Goal: Task Accomplishment & Management: Manage account settings

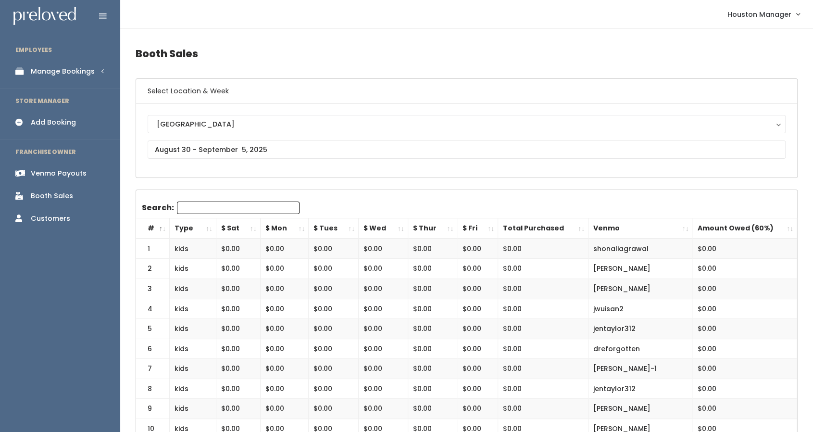
scroll to position [1, 0]
click at [266, 151] on input "text" at bounding box center [467, 148] width 638 height 18
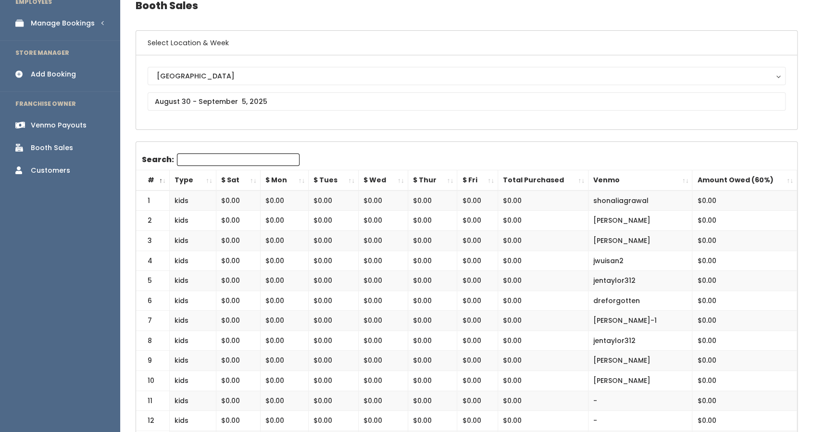
scroll to position [49, 0]
click at [88, 24] on div "Manage Bookings" at bounding box center [63, 23] width 64 height 10
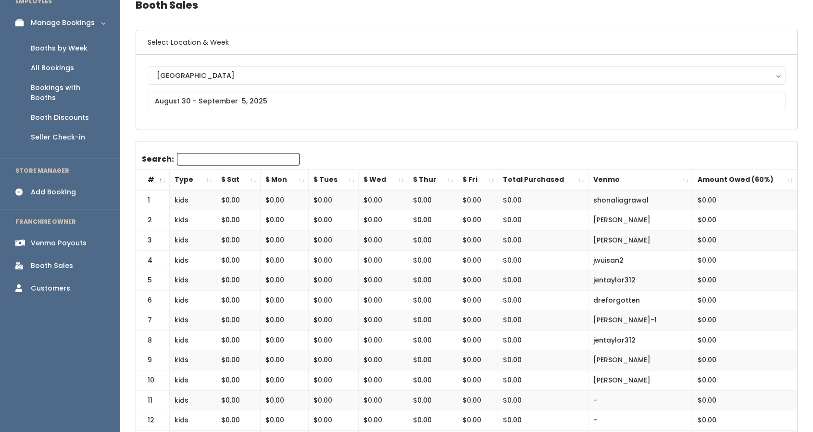
click at [78, 51] on div "Booths by Week" at bounding box center [59, 48] width 57 height 10
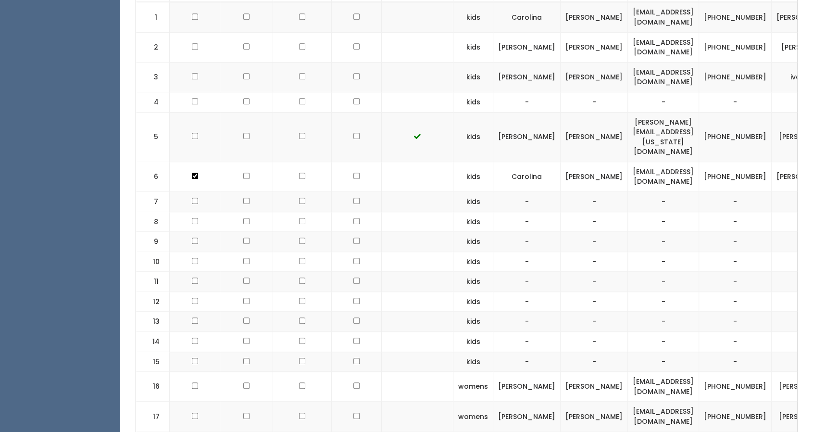
scroll to position [396, 0]
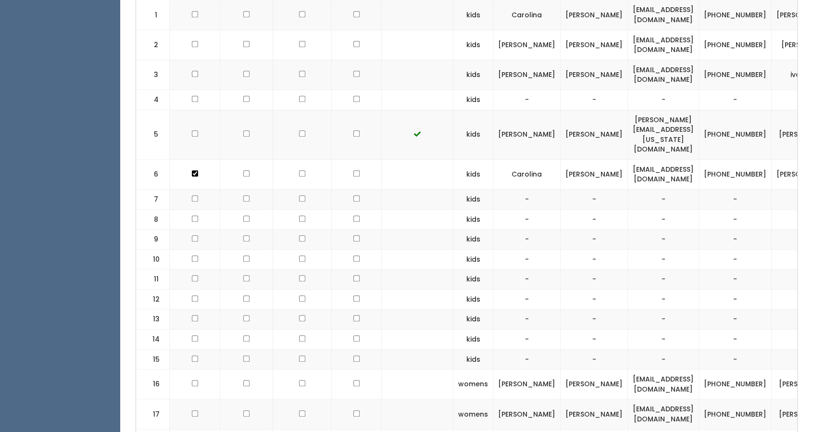
drag, startPoint x: 295, startPoint y: 170, endPoint x: 299, endPoint y: 131, distance: 39.1
click at [299, 131] on td at bounding box center [302, 135] width 59 height 50
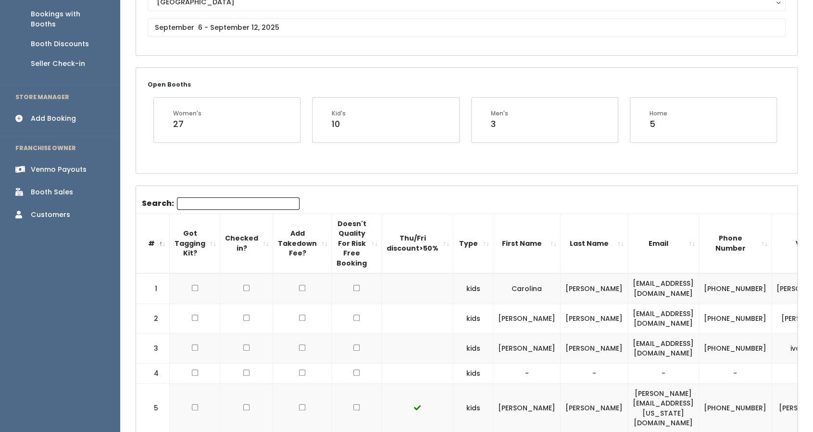
scroll to position [121, 0]
click at [67, 188] on div "Booth Sales" at bounding box center [52, 193] width 42 height 10
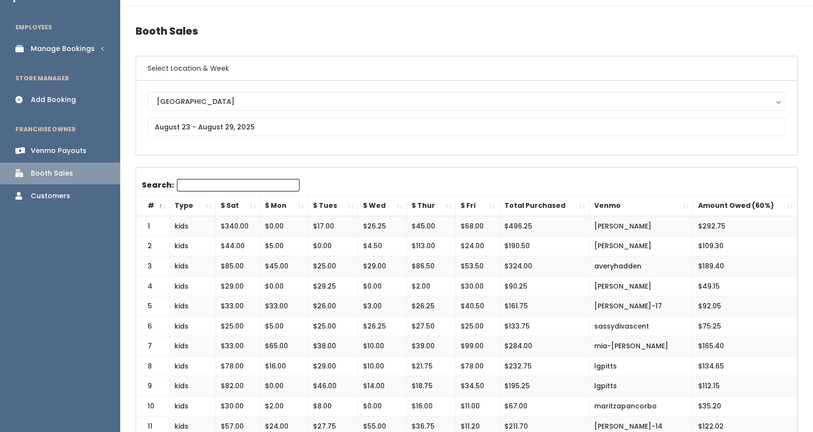
scroll to position [22, 0]
click at [640, 347] on td "mia-marquez" at bounding box center [641, 347] width 104 height 20
click at [174, 126] on input "text" at bounding box center [467, 127] width 638 height 18
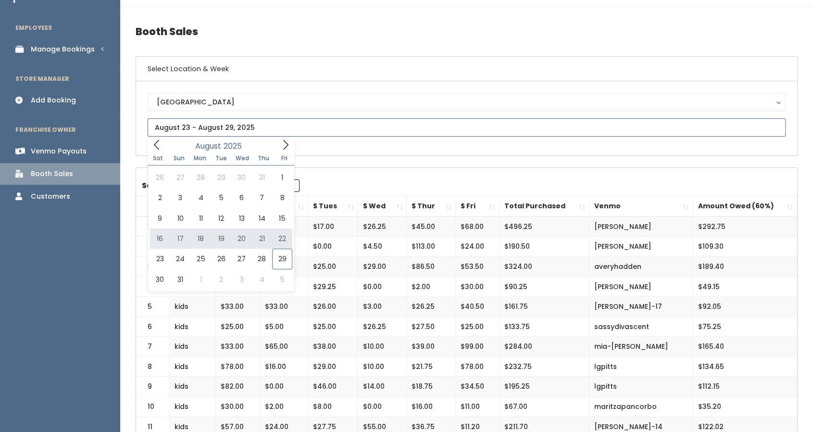
type input "August 16 to August 22"
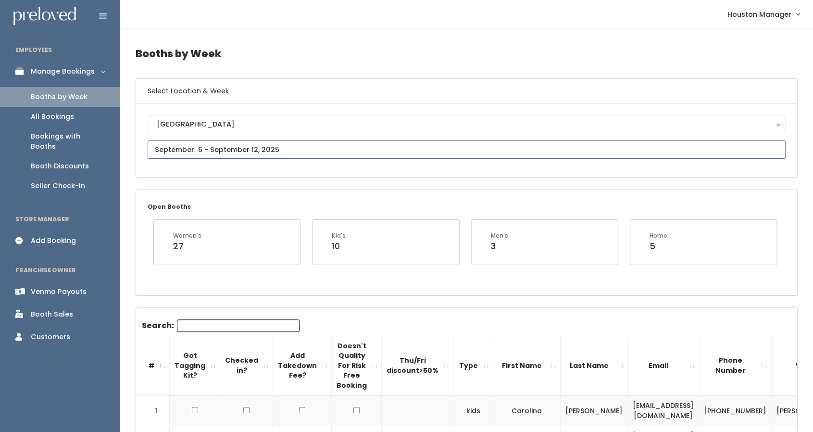
click at [225, 148] on input "text" at bounding box center [467, 149] width 638 height 18
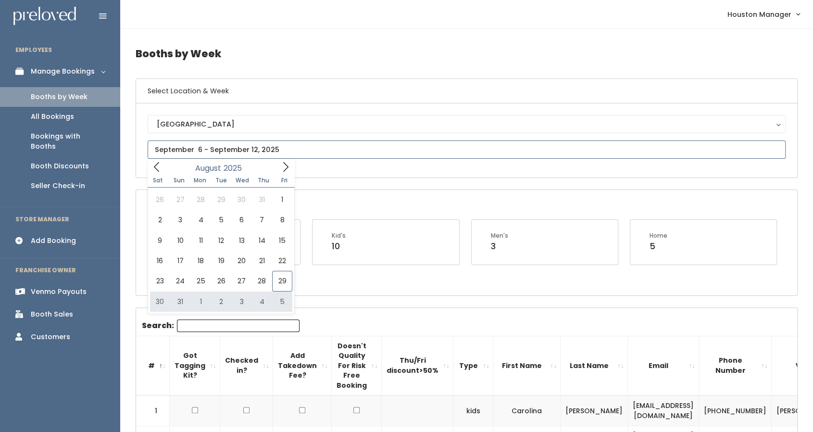
type input "August 30 to September 5"
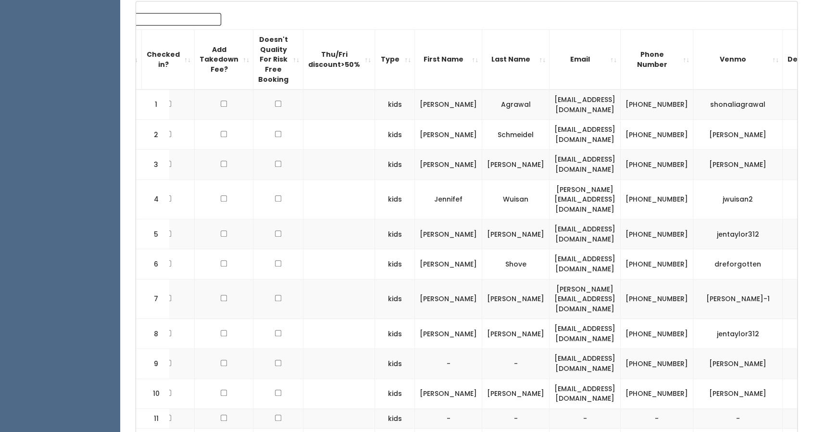
scroll to position [0, 78]
click at [559, 280] on td "a.h.tallichet@gmail.com" at bounding box center [585, 299] width 71 height 40
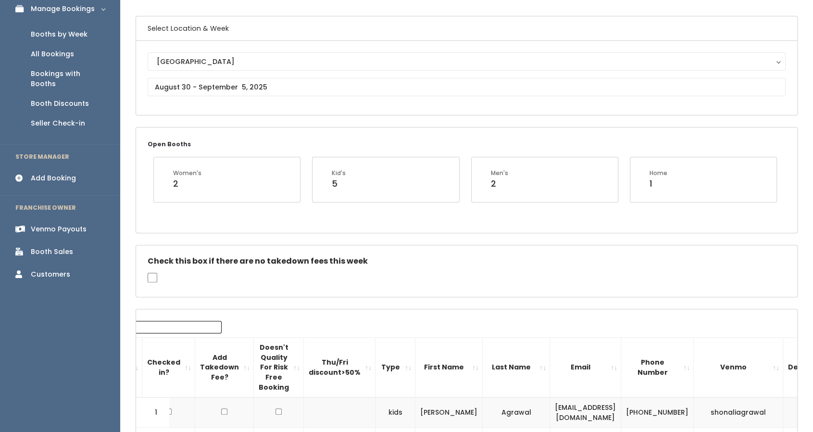
scroll to position [60, 0]
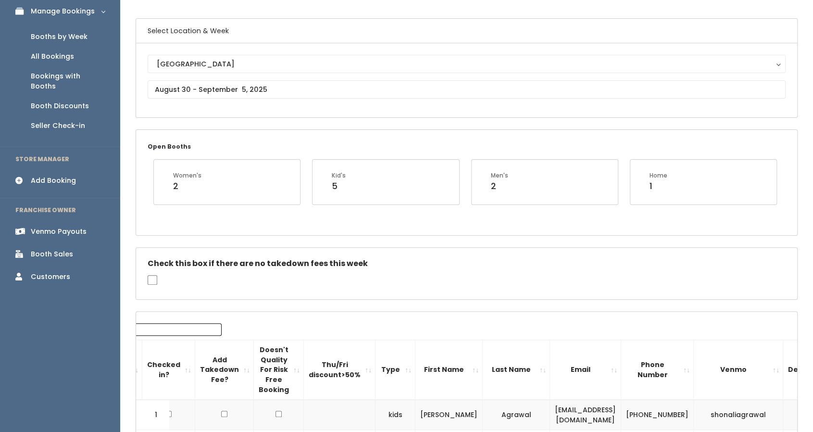
click at [54, 249] on div "Booth Sales" at bounding box center [52, 254] width 42 height 10
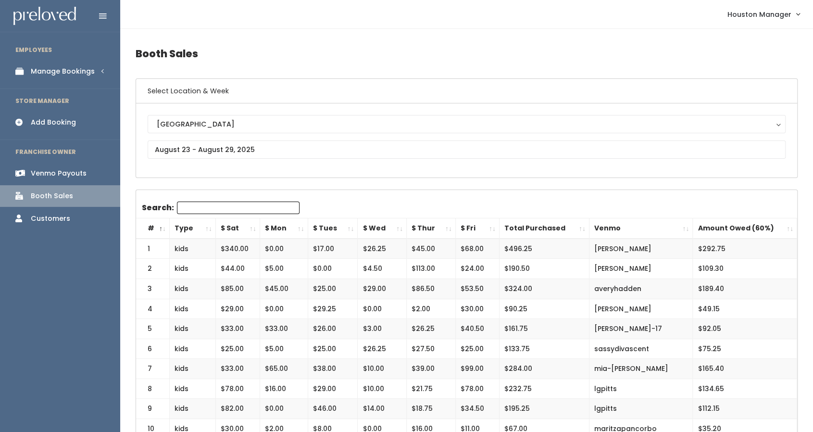
drag, startPoint x: 54, startPoint y: 65, endPoint x: 40, endPoint y: 75, distance: 16.9
click at [40, 75] on div "Manage Bookings" at bounding box center [63, 71] width 64 height 10
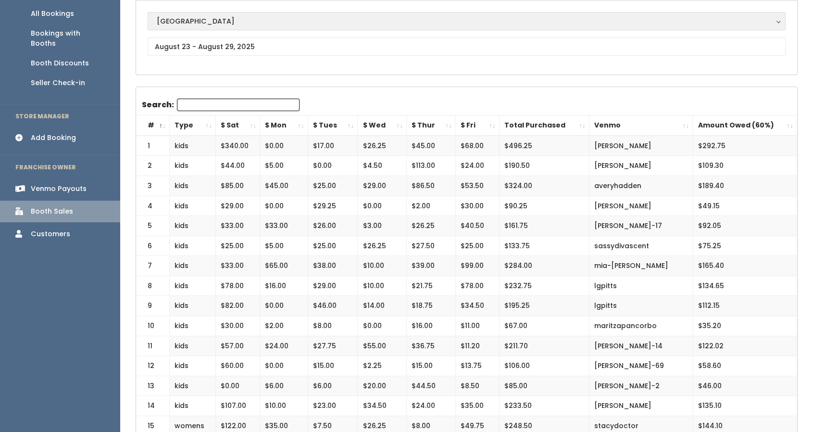
scroll to position [119, 0]
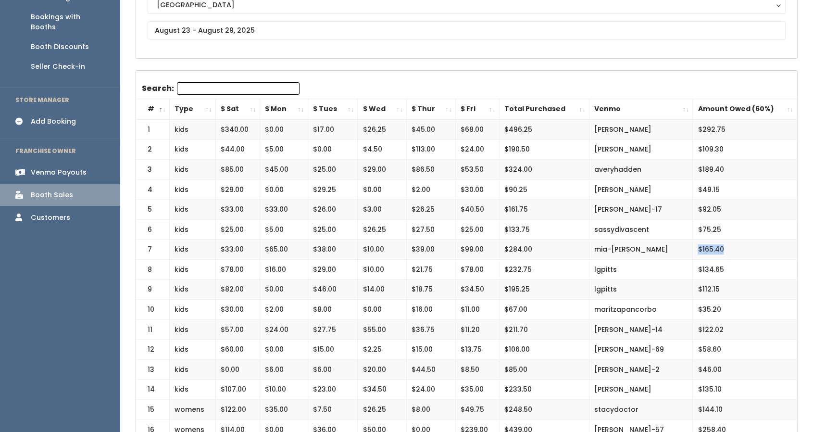
drag, startPoint x: 730, startPoint y: 247, endPoint x: 699, endPoint y: 247, distance: 30.8
click at [699, 247] on td "$165.40" at bounding box center [745, 249] width 104 height 20
drag, startPoint x: 698, startPoint y: 248, endPoint x: 737, endPoint y: 241, distance: 39.5
click at [737, 241] on td "$165.40" at bounding box center [745, 249] width 104 height 20
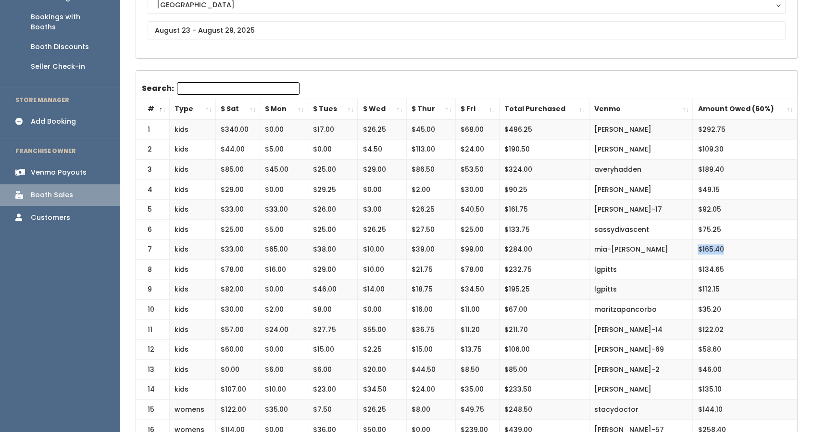
click at [734, 248] on td "$165.40" at bounding box center [745, 249] width 104 height 20
click at [598, 250] on td "mia-marquez" at bounding box center [641, 249] width 104 height 20
click at [598, 250] on td "mia-[PERSON_NAME]" at bounding box center [641, 249] width 104 height 20
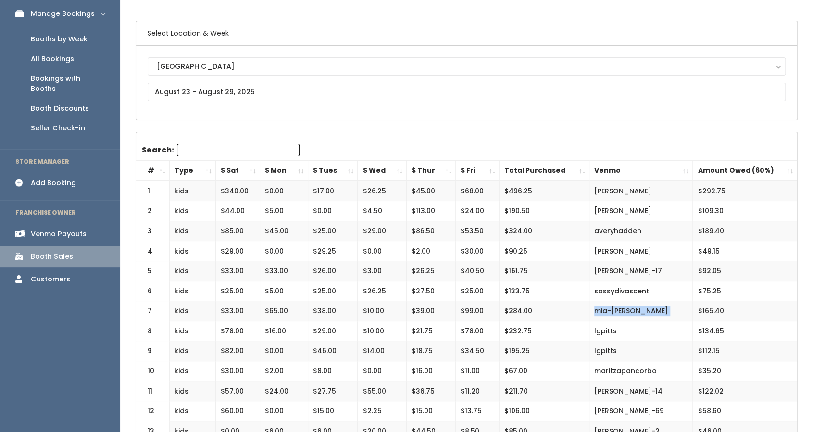
scroll to position [57, 0]
click at [260, 96] on input "text" at bounding box center [467, 92] width 638 height 18
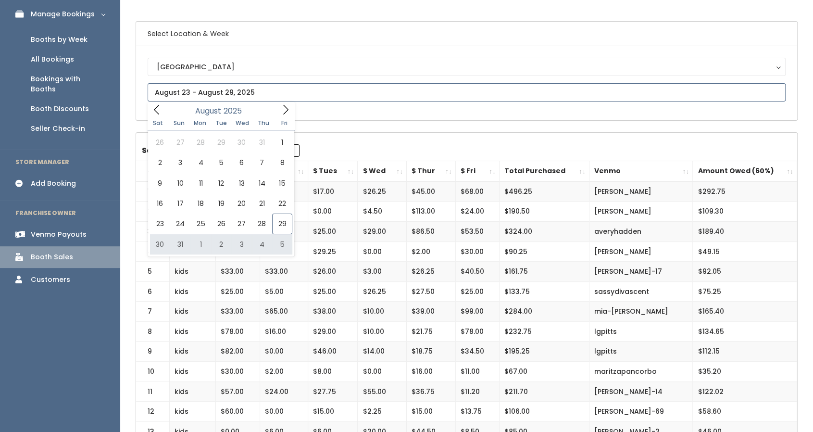
type input "[DATE] to [DATE]"
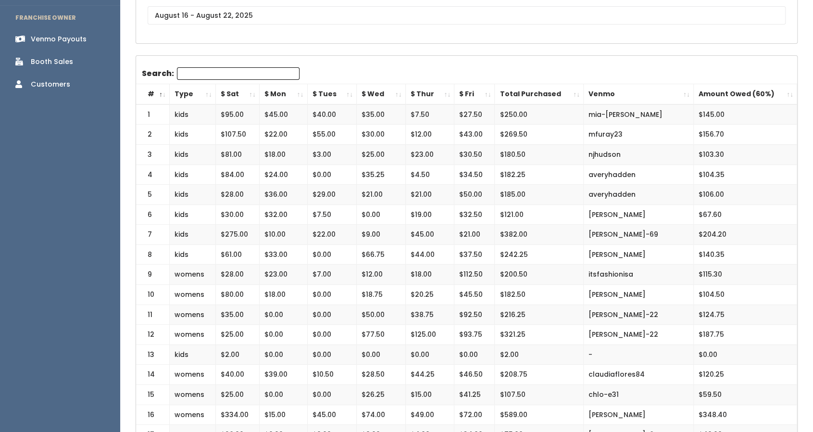
scroll to position [134, 0]
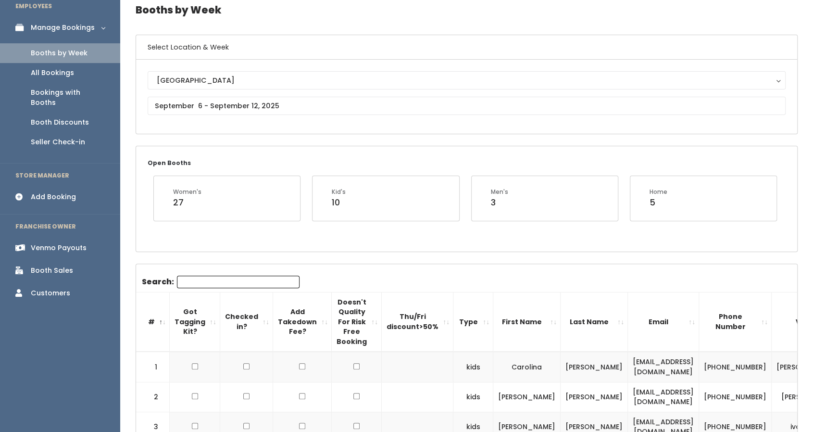
scroll to position [59, 0]
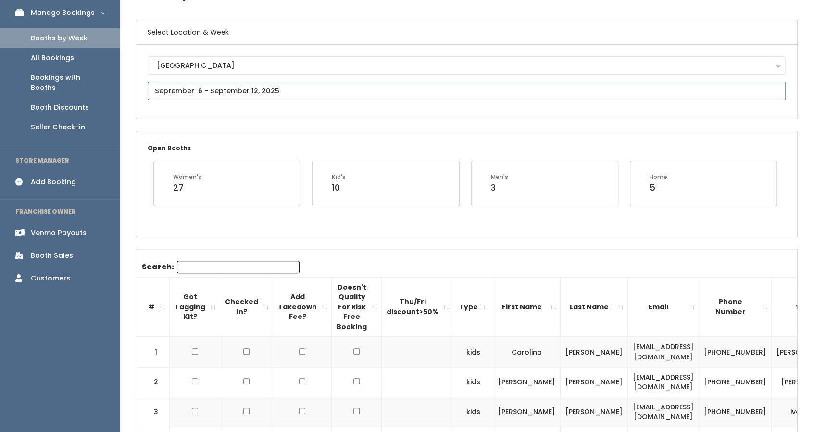
click at [287, 94] on input "text" at bounding box center [467, 91] width 638 height 18
click at [411, 145] on div "Open Booths Women's 27 Kid's 10 Men's 3 Home 5" at bounding box center [466, 183] width 661 height 105
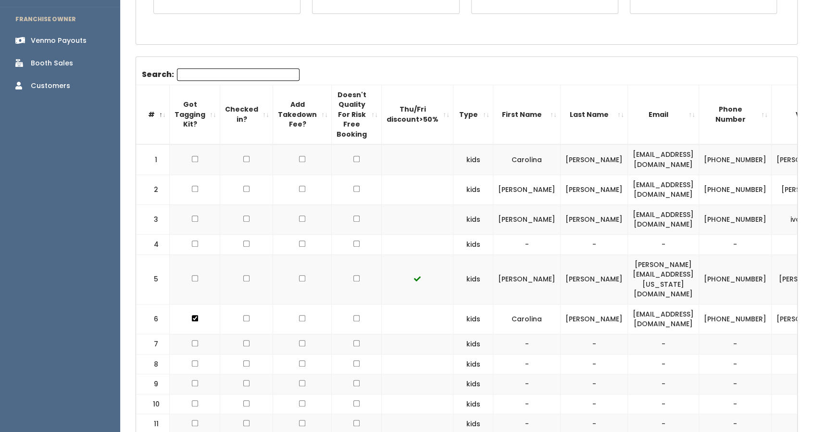
scroll to position [0, 0]
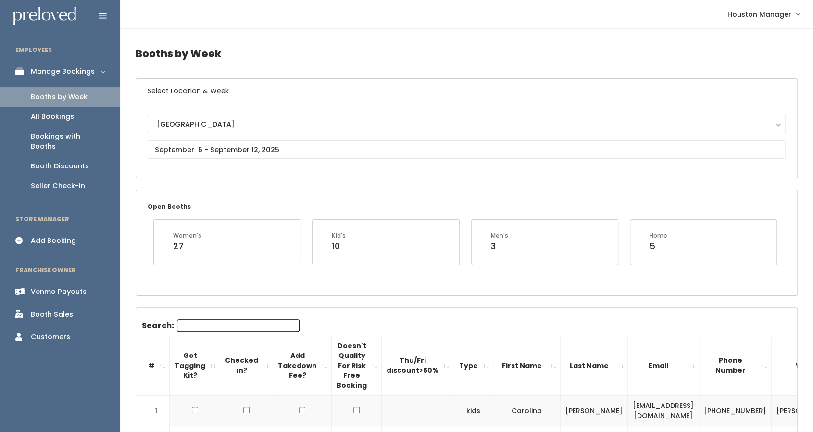
click at [199, 139] on div "Houston Houston" at bounding box center [467, 140] width 638 height 51
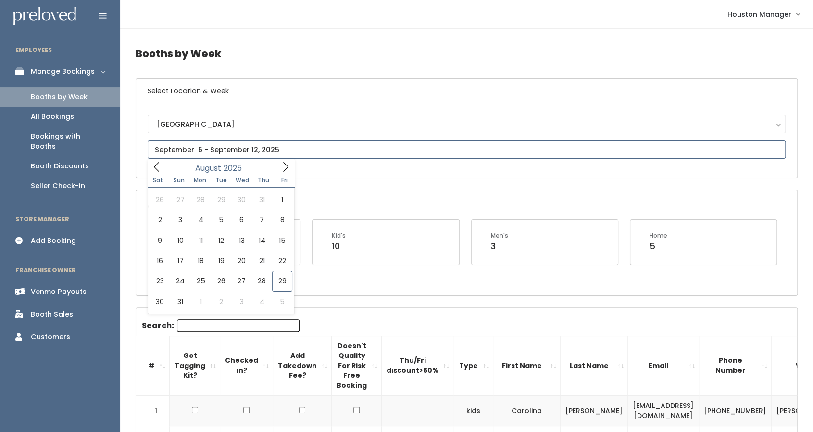
click at [200, 148] on input "text" at bounding box center [467, 149] width 638 height 18
click at [288, 168] on icon at bounding box center [285, 167] width 11 height 11
click at [154, 166] on icon at bounding box center [156, 167] width 5 height 10
type input "August 23 to August 29"
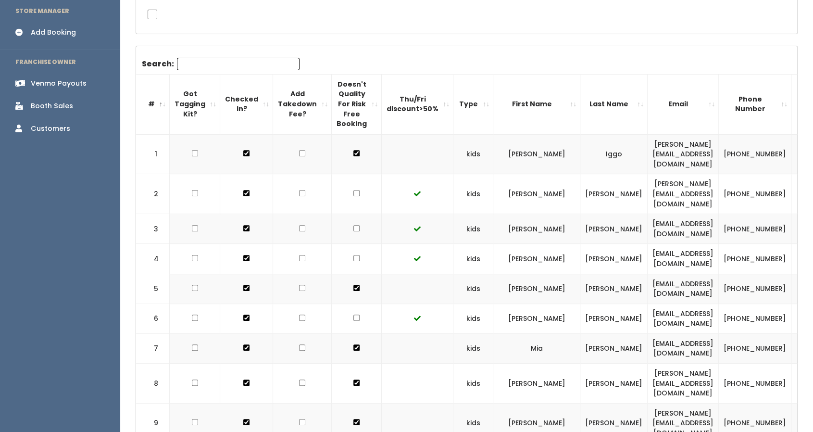
scroll to position [0, 0]
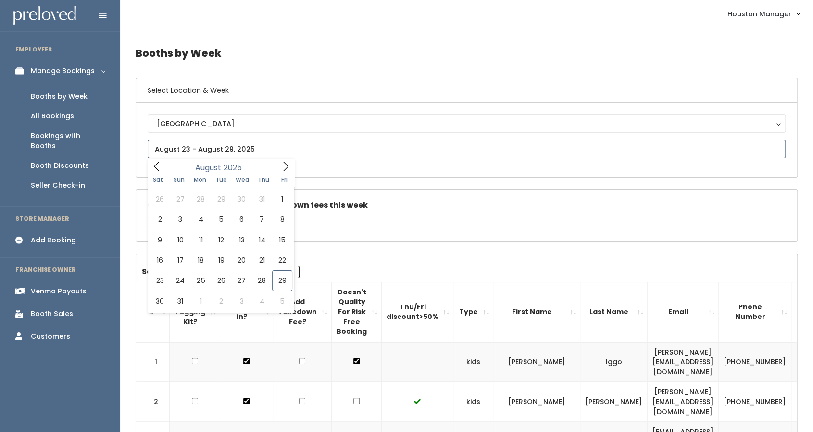
click at [224, 147] on input "text" at bounding box center [467, 149] width 638 height 18
type input "[DATE] to [DATE]"
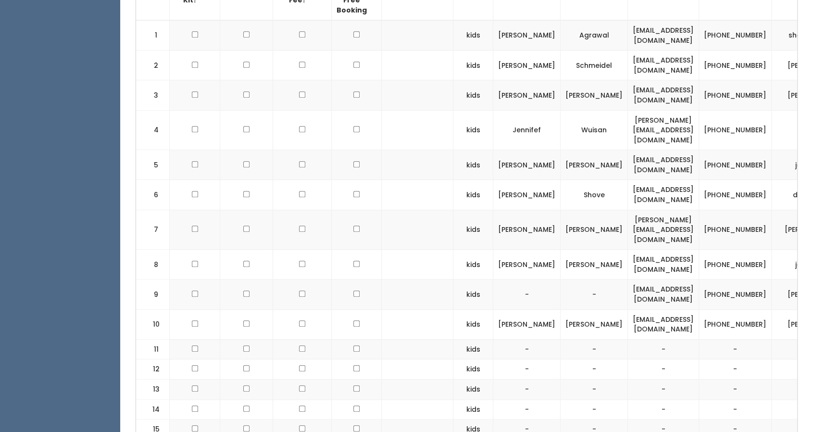
scroll to position [439, 0]
click at [628, 214] on td "a.h.tallichet@gmail.com" at bounding box center [663, 230] width 71 height 40
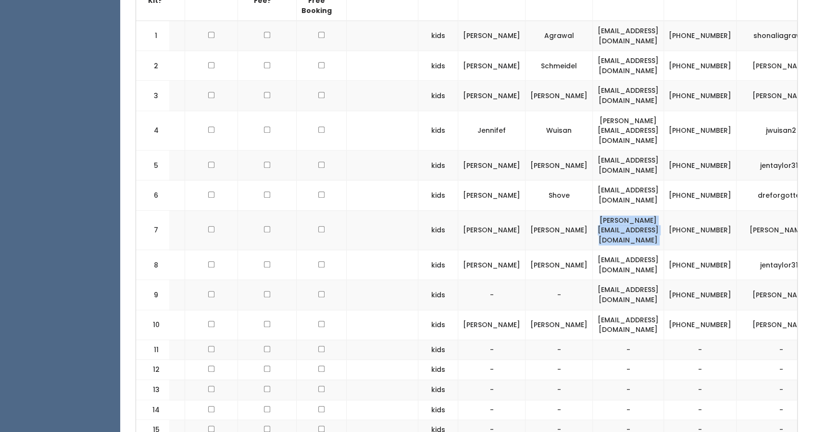
scroll to position [0, 28]
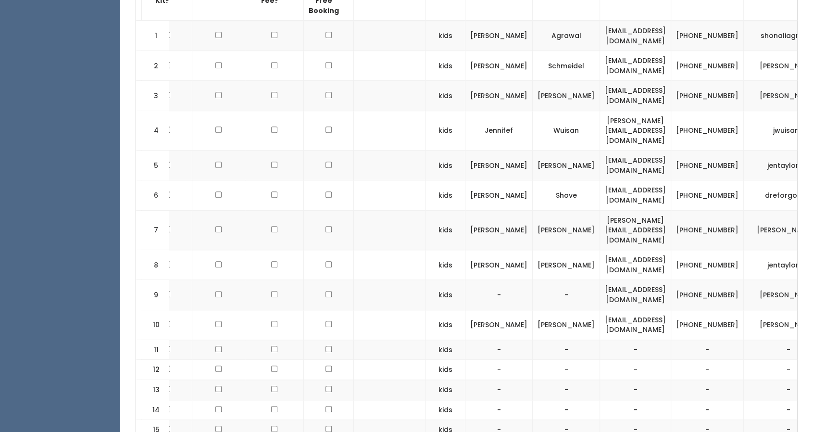
click at [697, 210] on td "(214) 549-2806" at bounding box center [707, 230] width 73 height 40
click at [697, 210] on td "[PHONE_NUMBER]" at bounding box center [707, 230] width 73 height 40
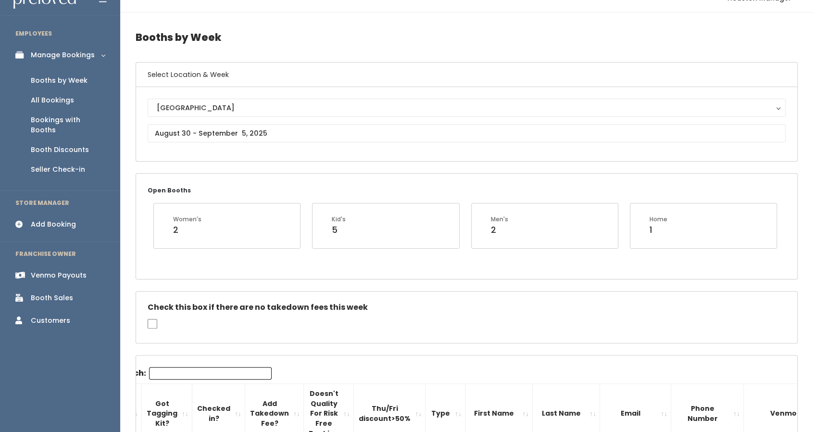
scroll to position [10, 0]
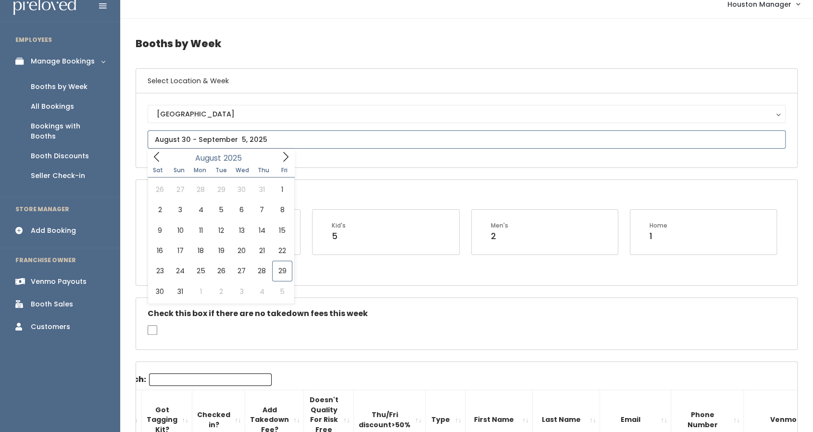
click at [221, 138] on input "text" at bounding box center [467, 139] width 638 height 18
type input "August 16 to August 22"
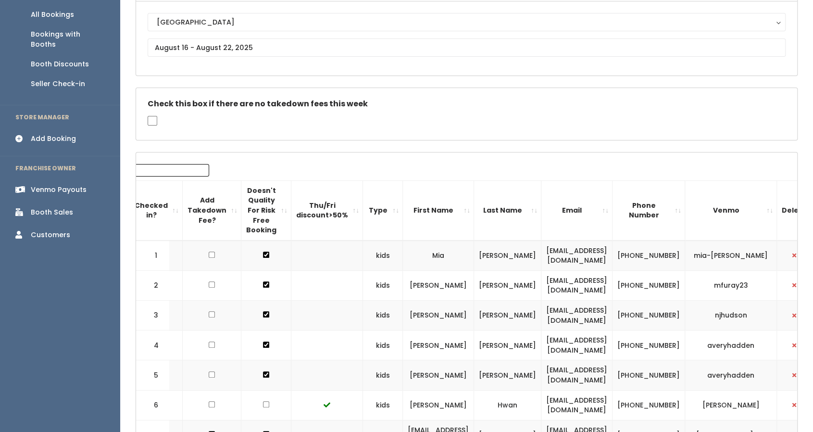
scroll to position [101, 0]
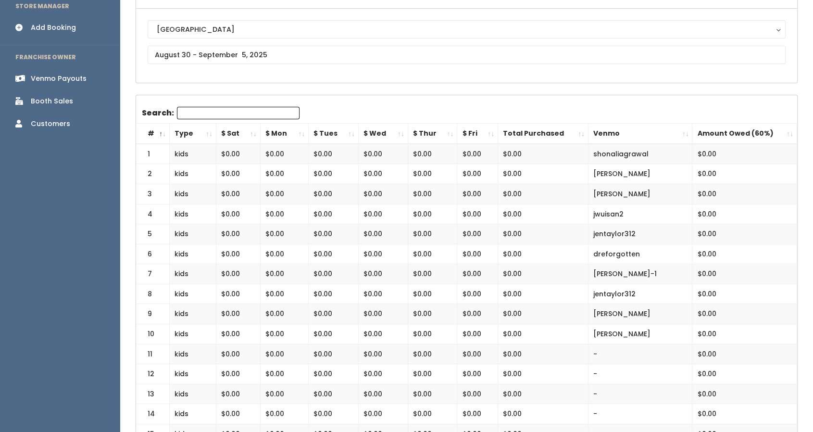
scroll to position [110, 0]
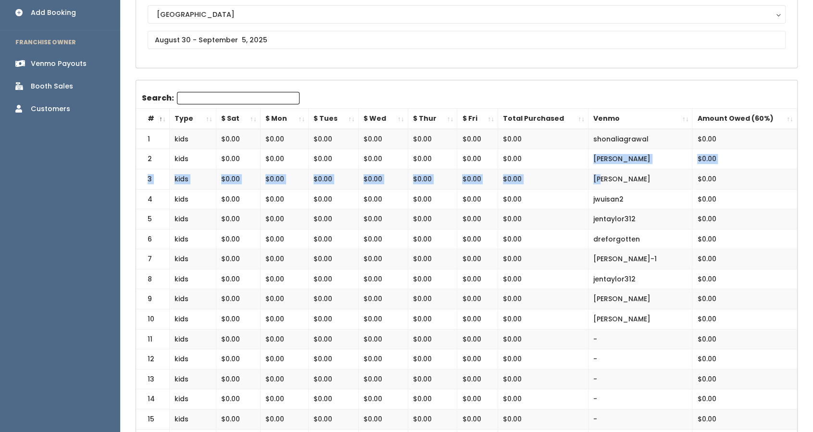
drag, startPoint x: 602, startPoint y: 178, endPoint x: 553, endPoint y: 136, distance: 64.4
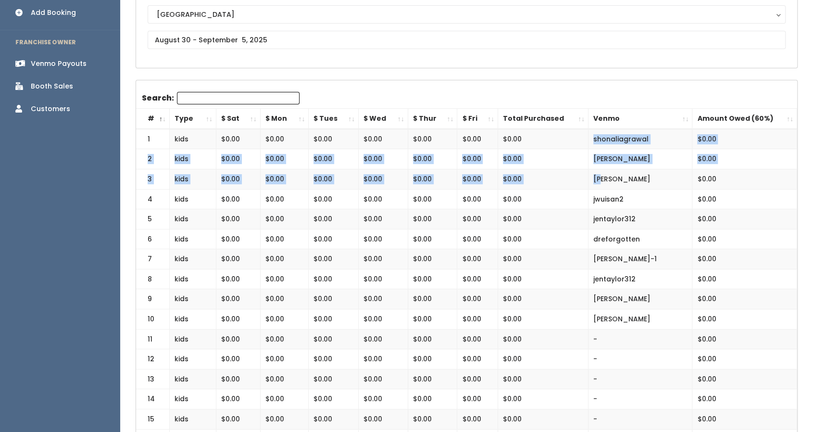
scroll to position [56, 0]
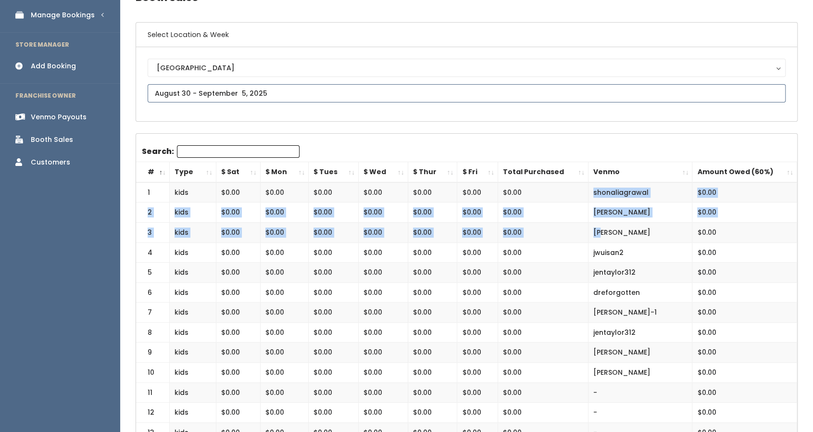
click at [230, 100] on input "text" at bounding box center [467, 93] width 638 height 18
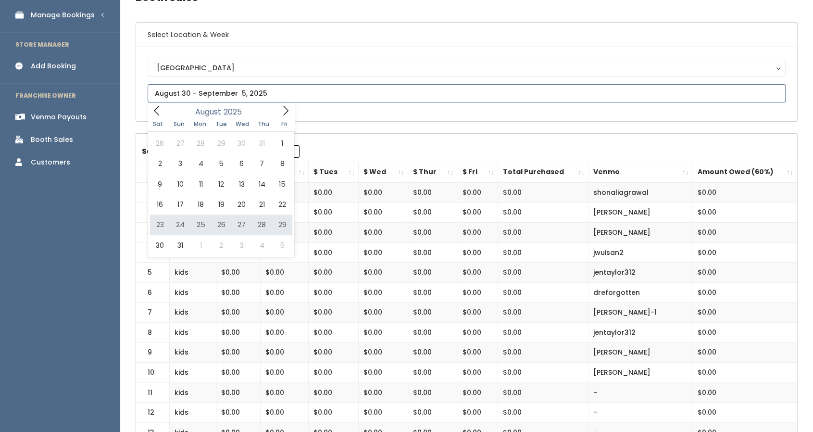
type input "August 23 to August 29"
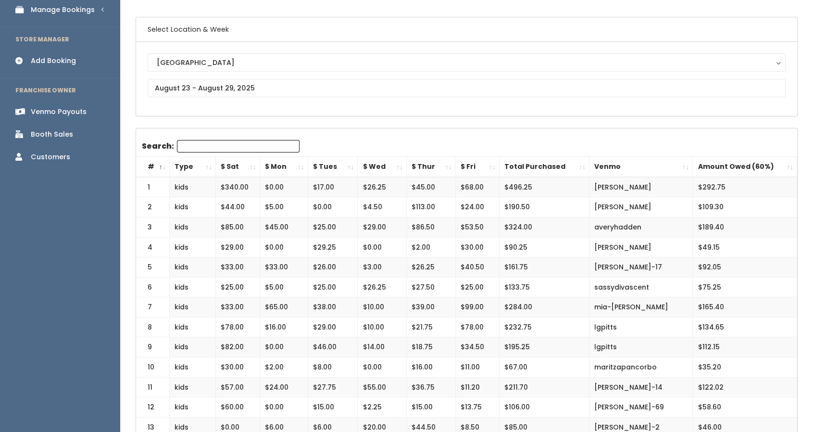
scroll to position [61, 0]
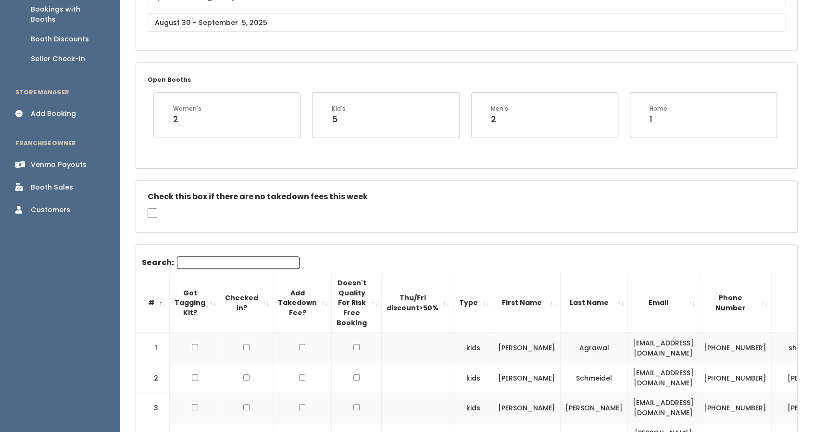
scroll to position [128, 0]
click at [210, 264] on input "Search:" at bounding box center [238, 261] width 123 height 13
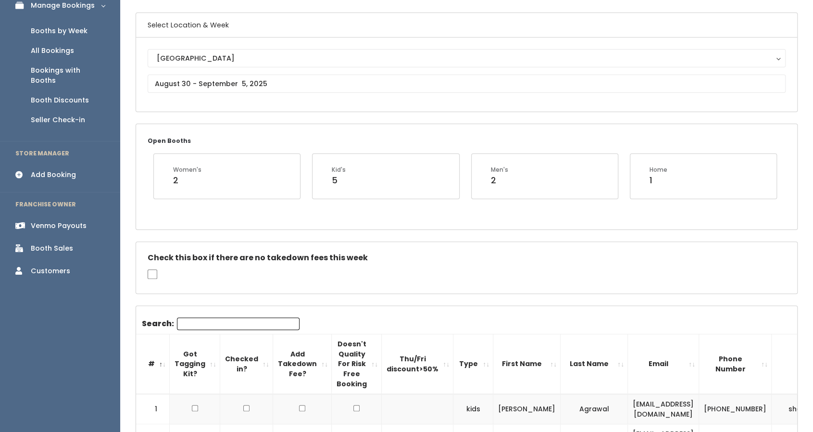
scroll to position [66, 0]
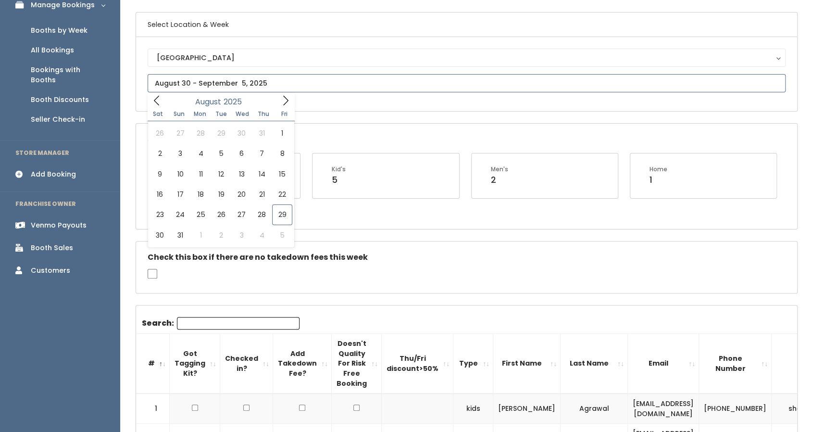
click at [176, 86] on input "text" at bounding box center [467, 83] width 638 height 18
type input "August 30 to September 5"
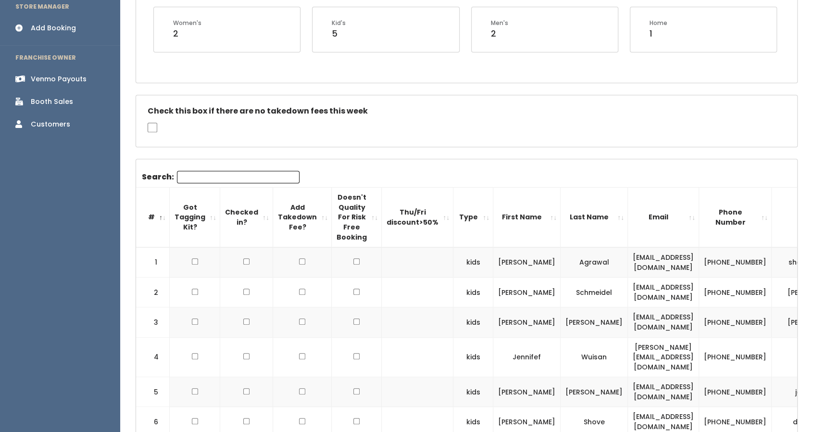
scroll to position [317, 0]
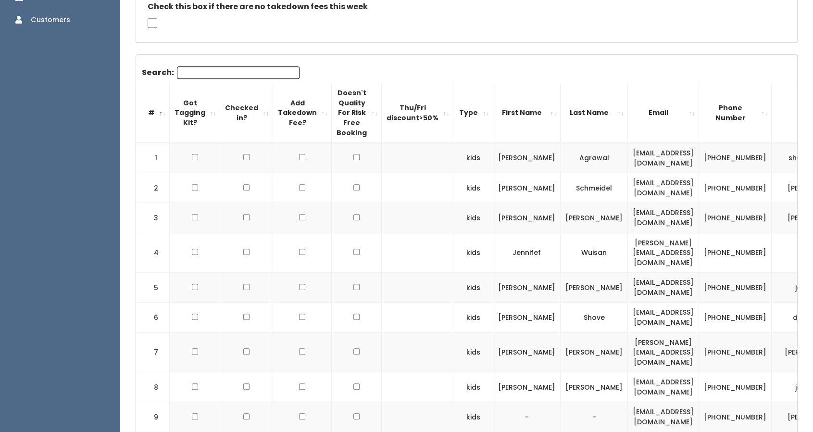
click at [205, 71] on input "Search:" at bounding box center [238, 72] width 123 height 13
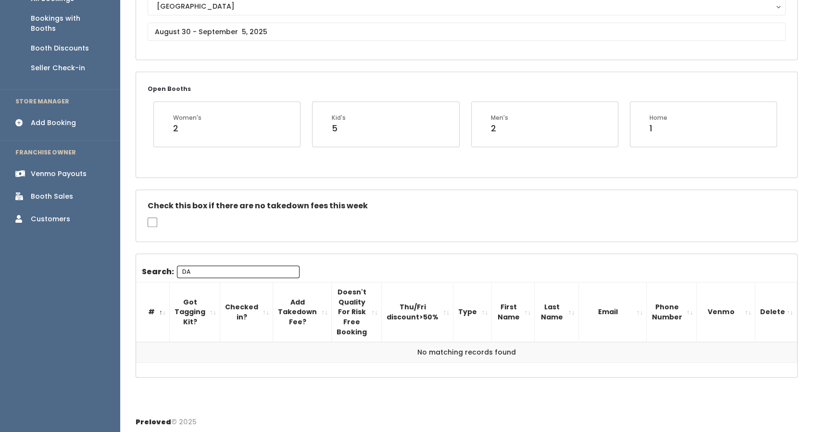
type input "D"
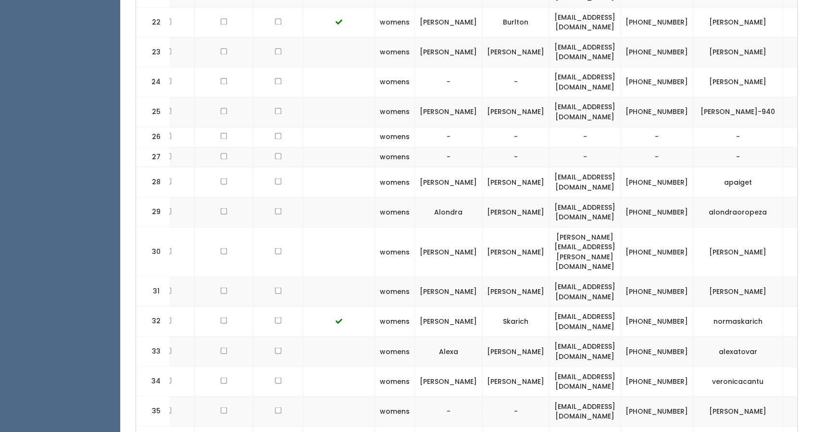
scroll to position [1051, 0]
click at [794, 285] on button "button" at bounding box center [800, 291] width 13 height 13
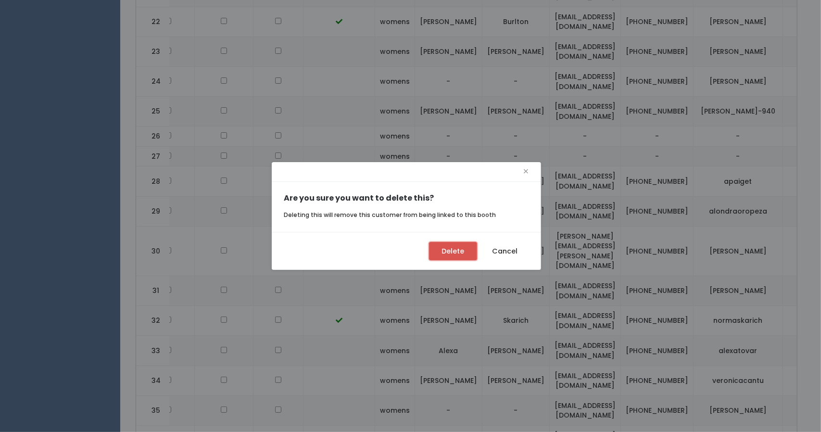
click at [462, 248] on button "Delete" at bounding box center [453, 251] width 48 height 18
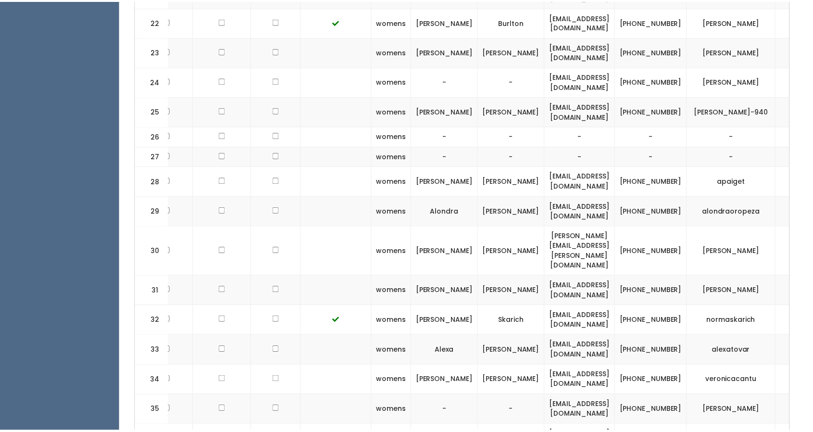
scroll to position [0, 70]
